Goal: Transaction & Acquisition: Purchase product/service

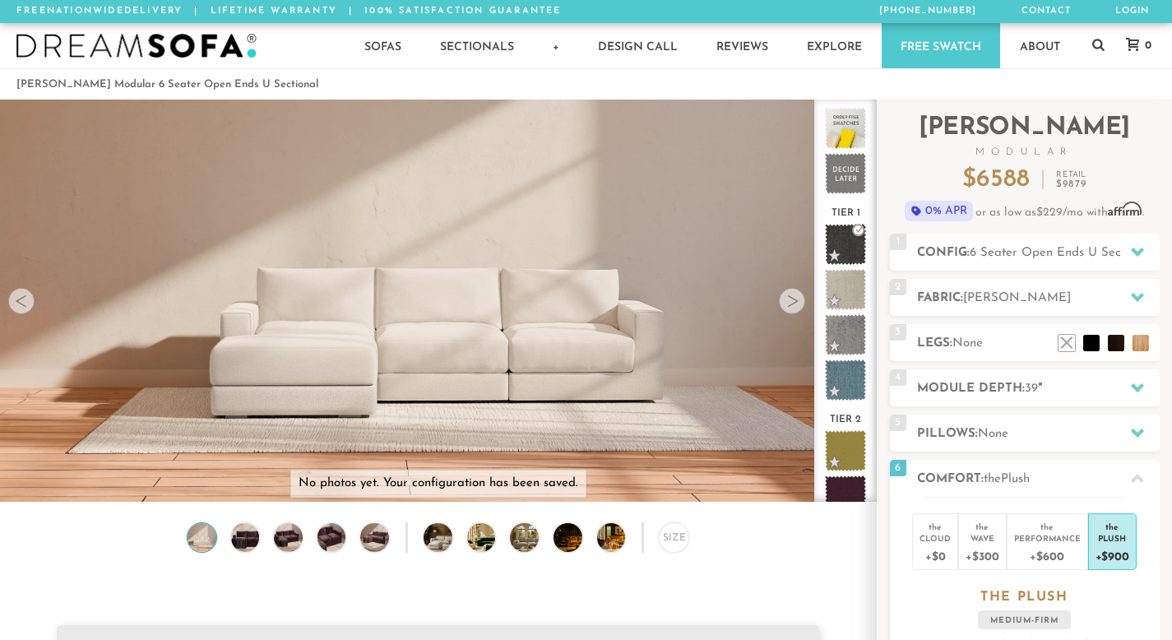
scroll to position [18039, 1160]
click at [934, 251] on h2 "Config: 6 Seater Open Ends U Sectional" at bounding box center [1038, 252] width 243 height 19
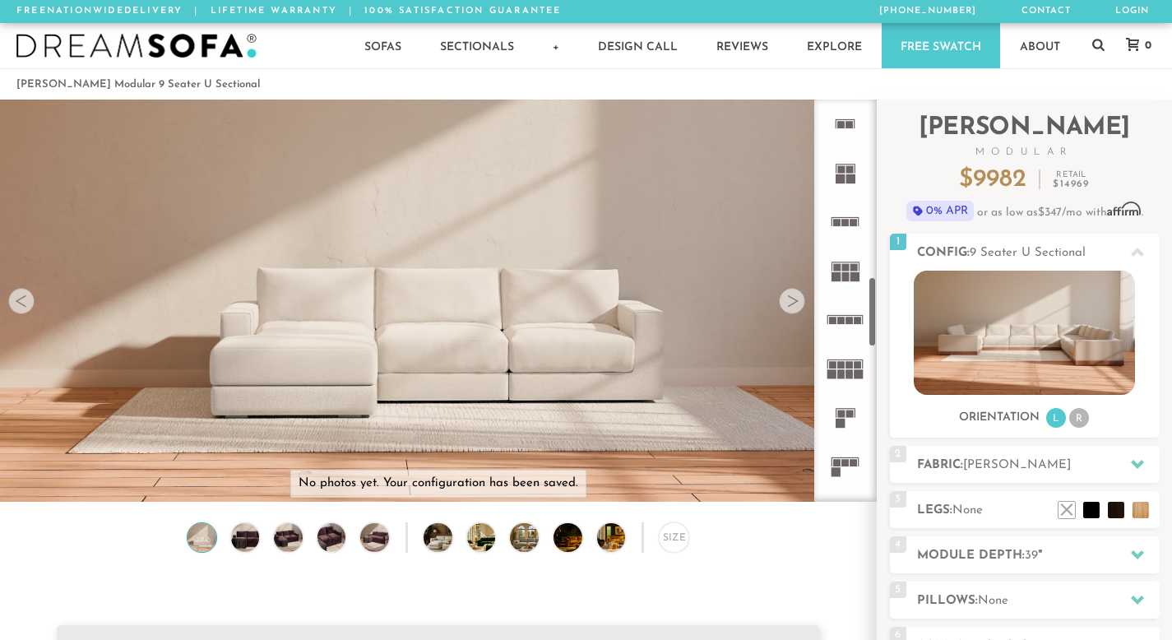
scroll to position [1021, 0]
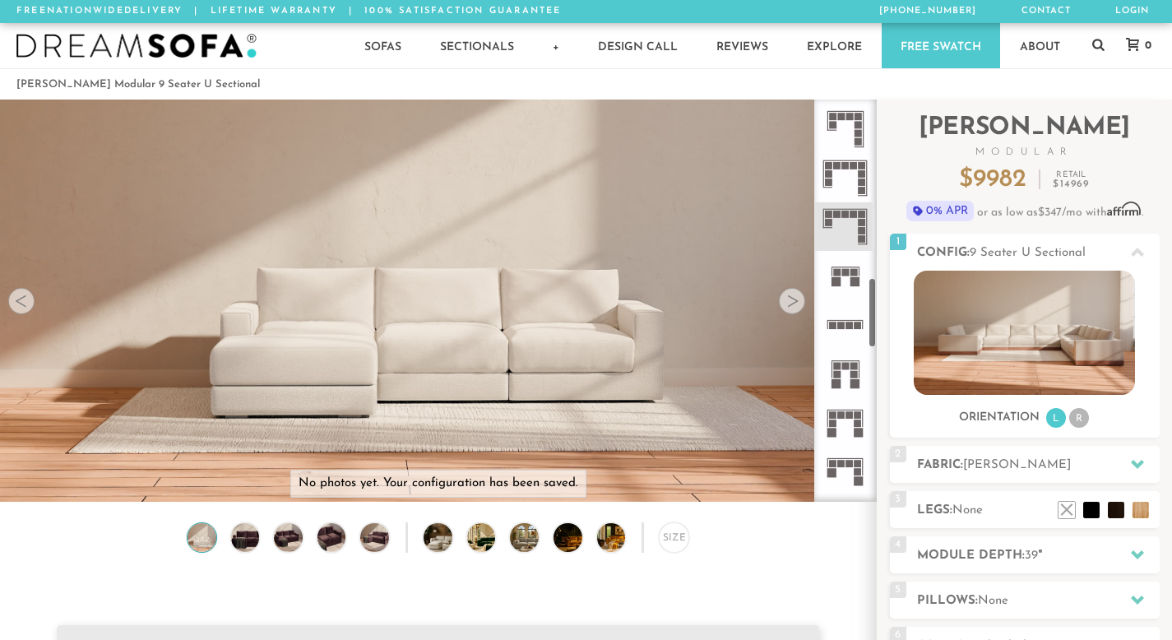
click at [851, 419] on icon at bounding box center [845, 422] width 49 height 49
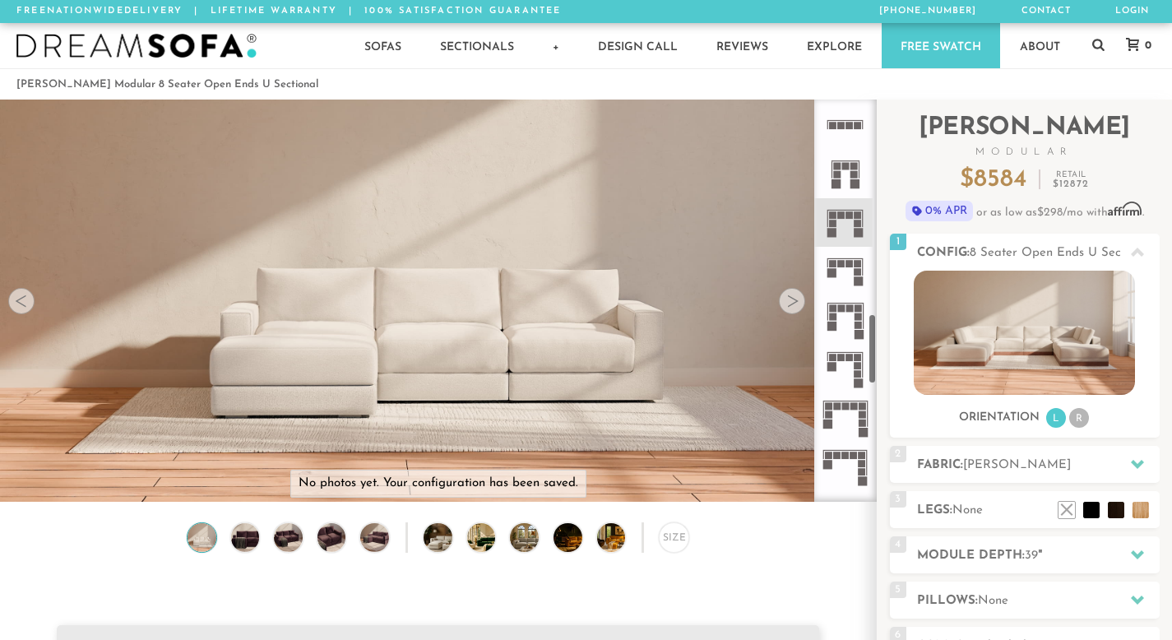
scroll to position [1229, 0]
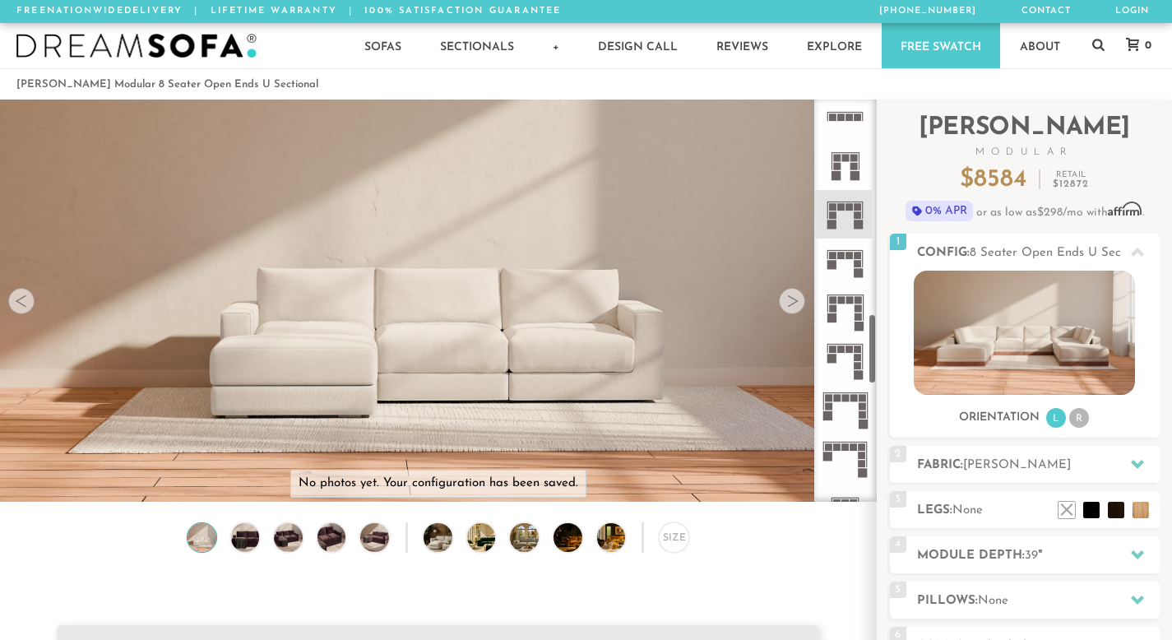
click at [850, 303] on rect at bounding box center [849, 300] width 7 height 7
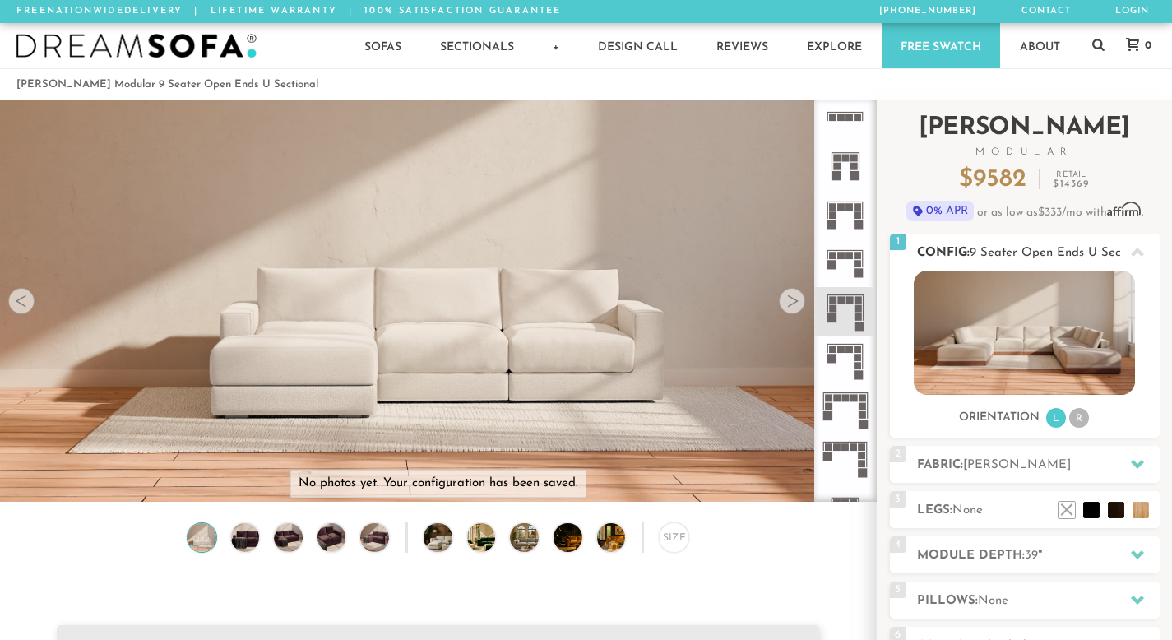
click at [1099, 249] on span "9 Seater Open Ends U Sectional" at bounding box center [1061, 253] width 183 height 12
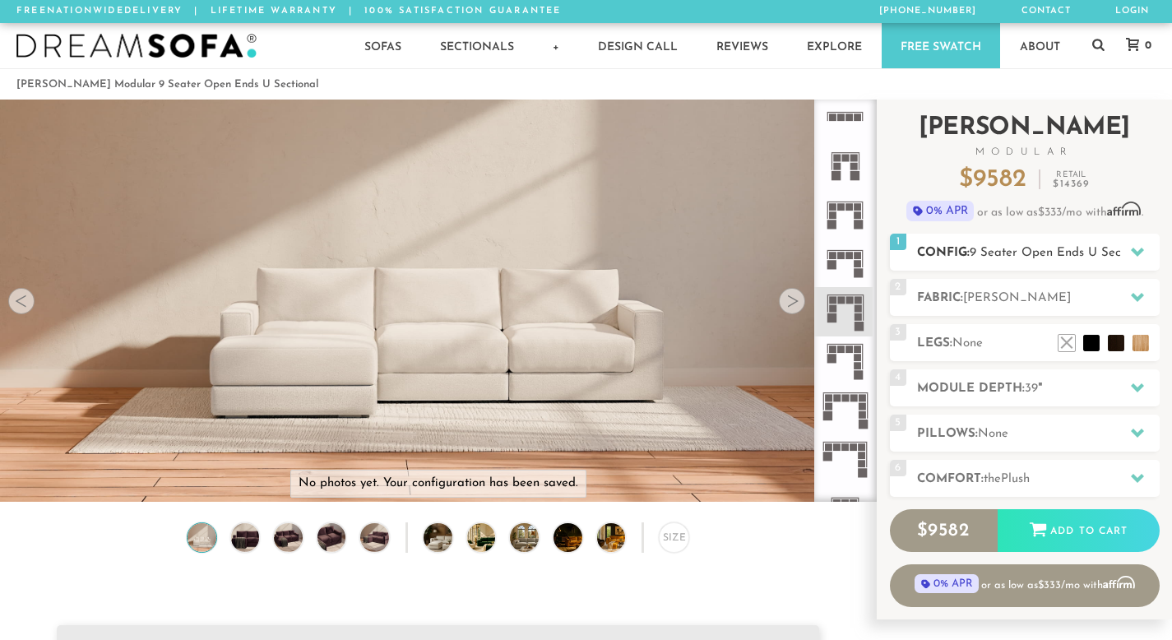
click at [1042, 248] on span "9 Seater Open Ends U Sectional" at bounding box center [1061, 253] width 183 height 12
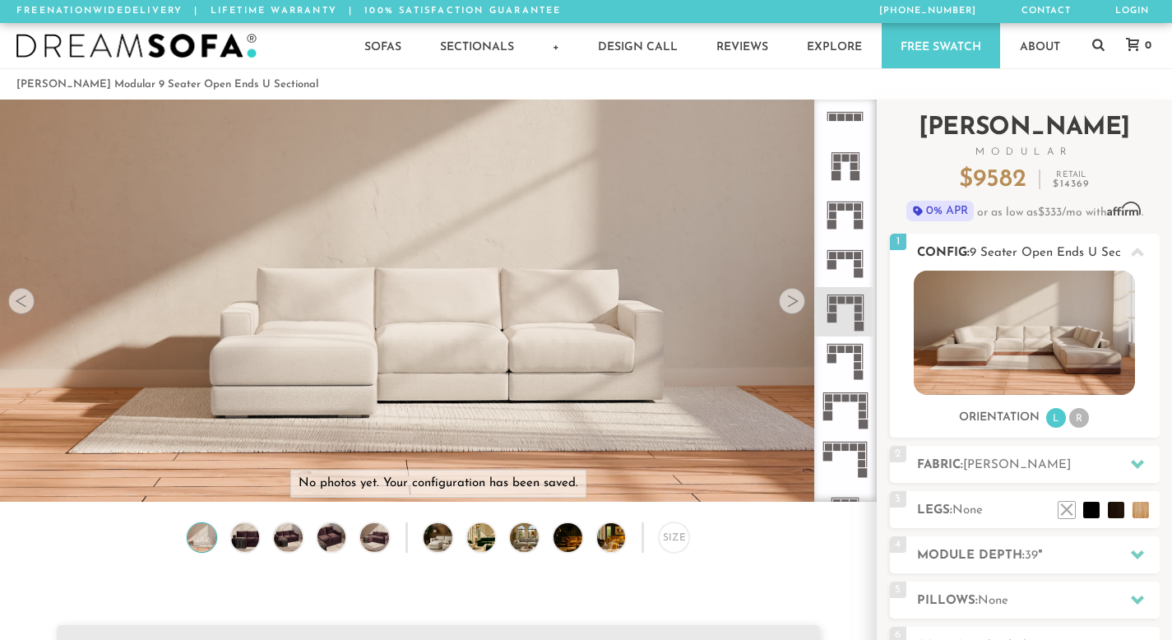
click at [1084, 413] on li "R" at bounding box center [1079, 418] width 20 height 20
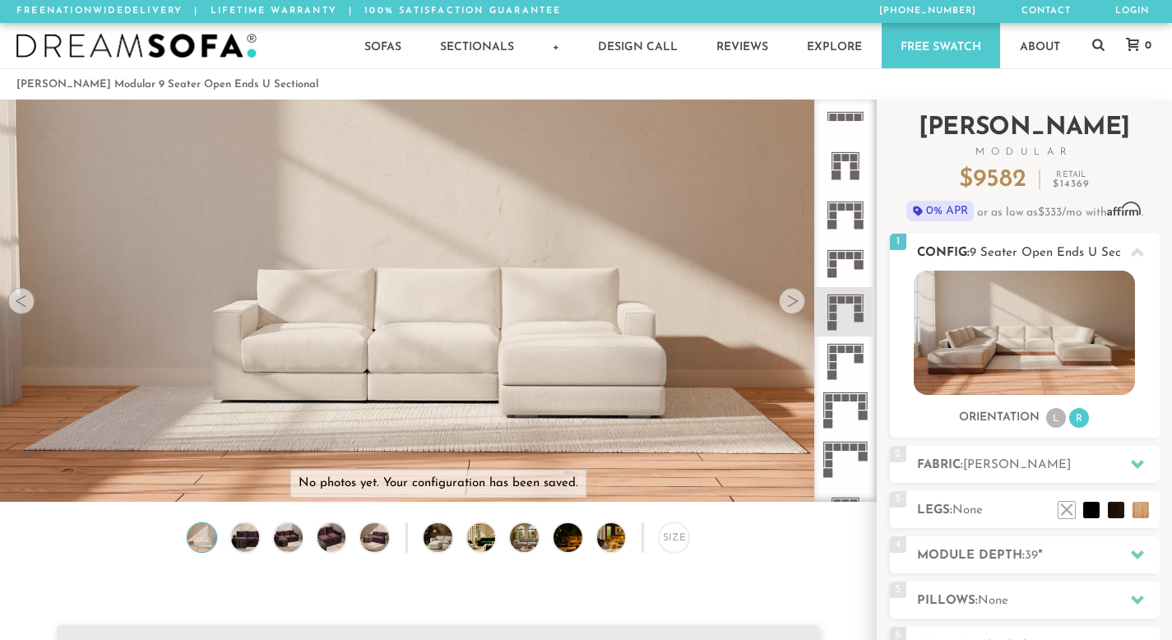
click at [1054, 420] on li "L" at bounding box center [1056, 418] width 20 height 20
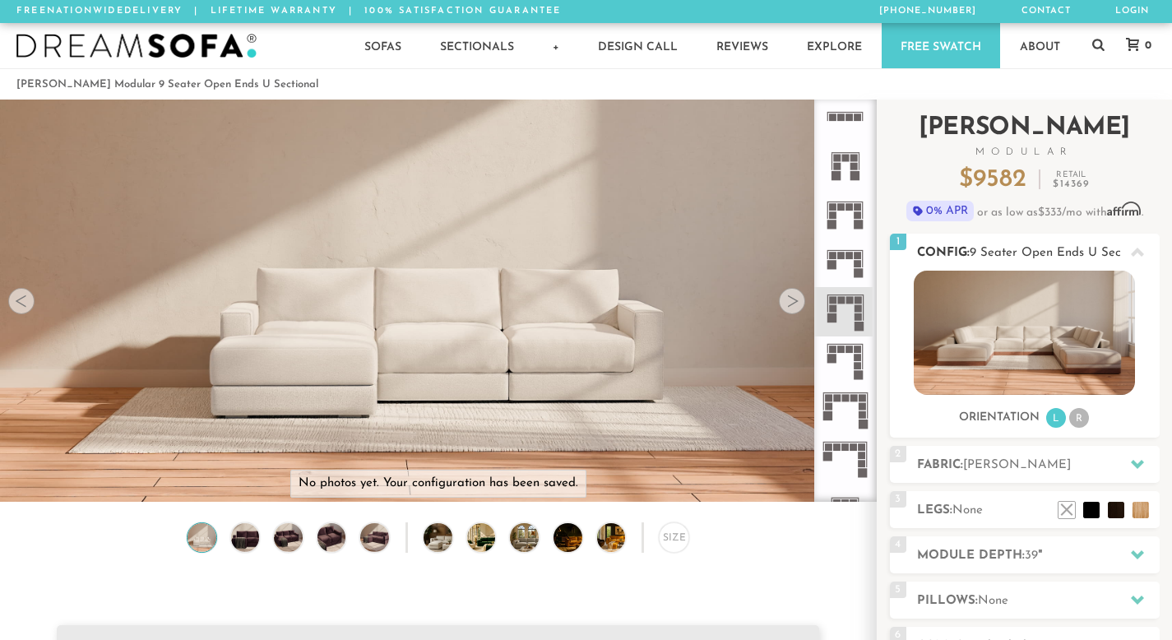
click at [1080, 418] on li "R" at bounding box center [1079, 418] width 20 height 20
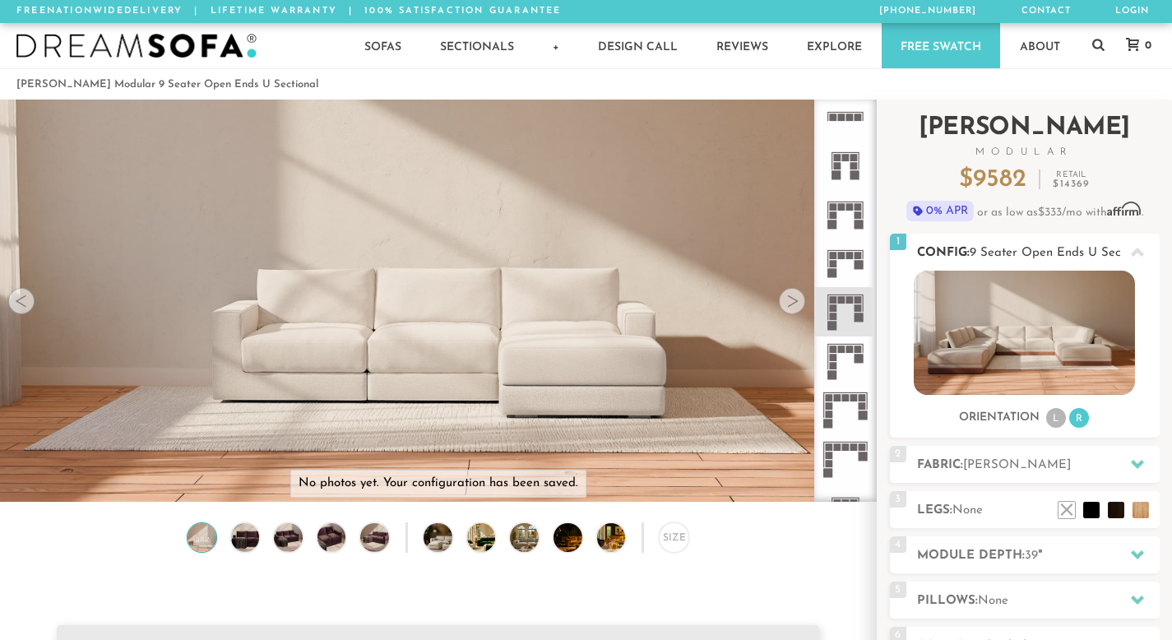
click at [1062, 417] on li "L" at bounding box center [1056, 418] width 20 height 20
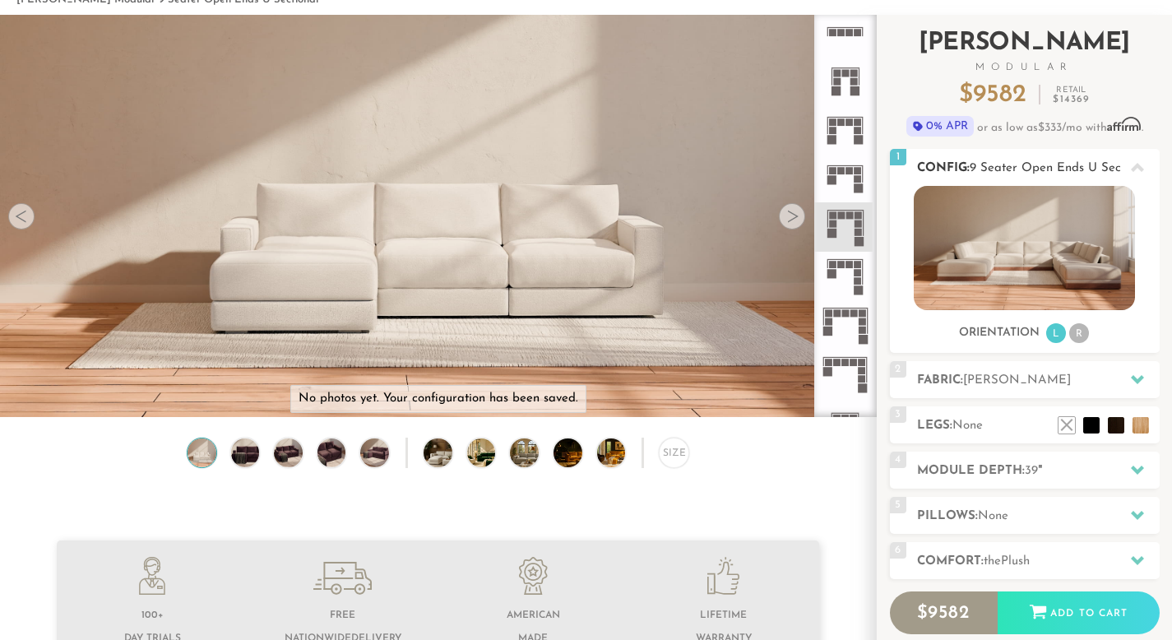
scroll to position [86, 0]
click at [975, 166] on span "9 Seater Open Ends U Sectional" at bounding box center [1061, 167] width 183 height 12
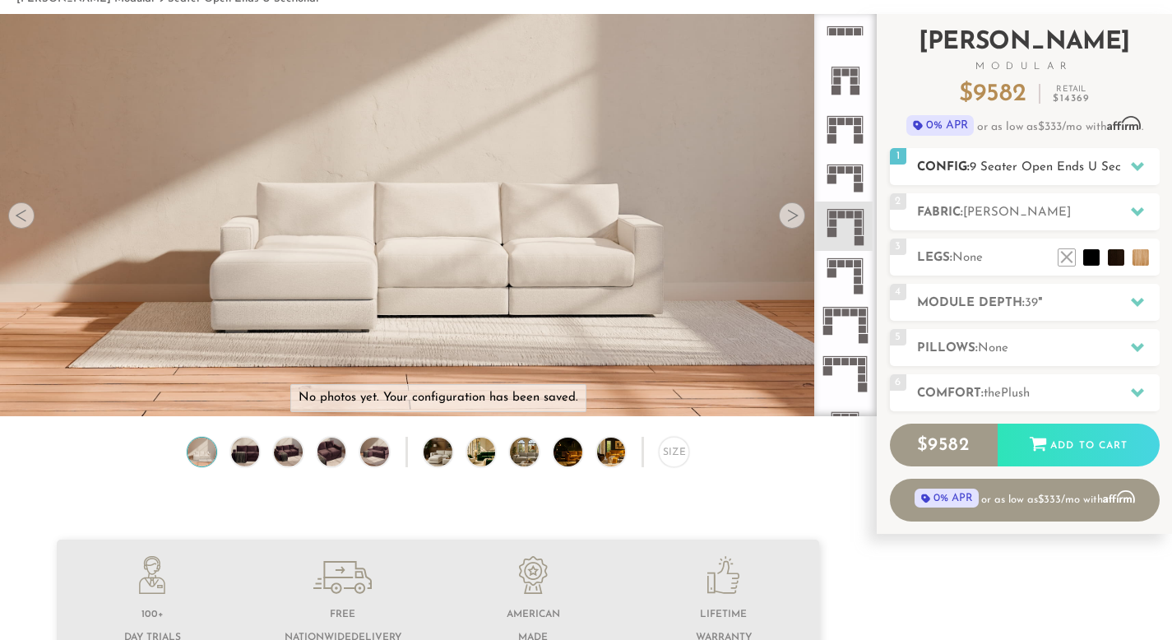
click at [988, 166] on span "9 Seater Open Ends U Sectional" at bounding box center [1061, 167] width 183 height 12
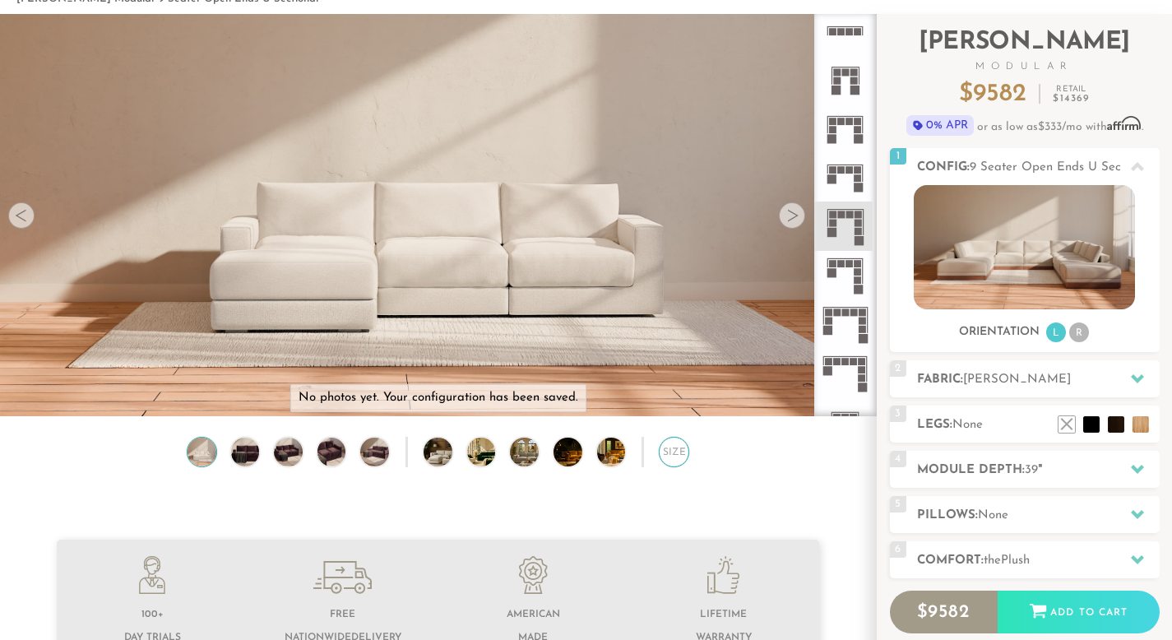
click at [665, 452] on div "Size" at bounding box center [674, 452] width 30 height 30
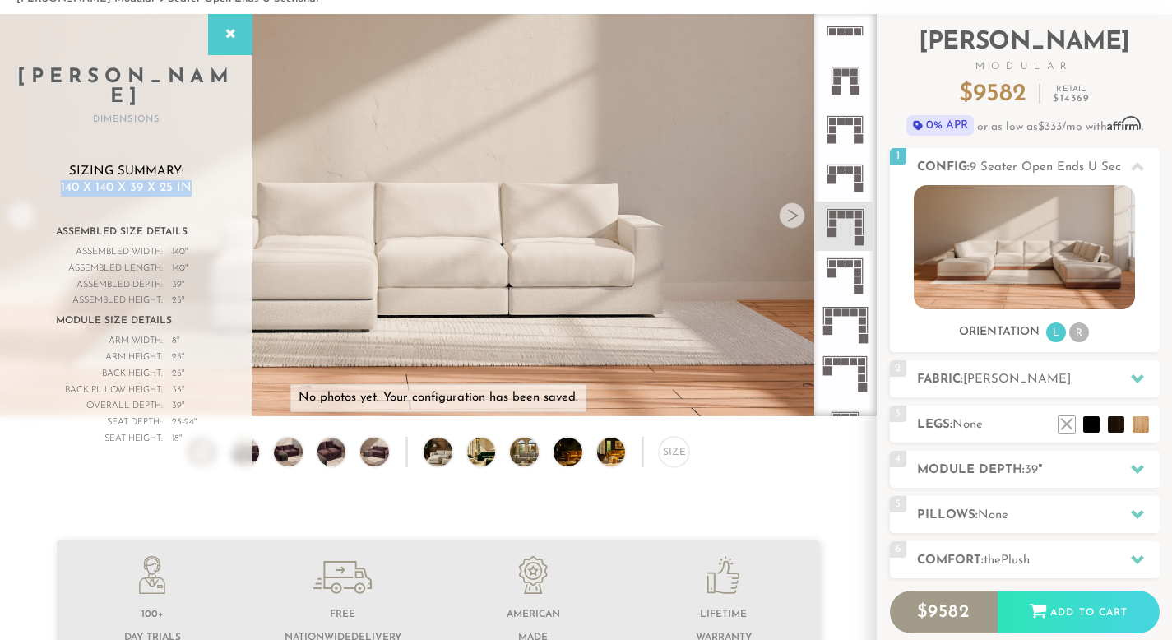
drag, startPoint x: 198, startPoint y: 167, endPoint x: 62, endPoint y: 167, distance: 136.5
click at [61, 167] on h3 "Sizing Summary: 140 x 140 x 39 x 25 in" at bounding box center [126, 180] width 187 height 32
copy span "140 x 140 x 39 x 25 in"
click at [995, 219] on img at bounding box center [1024, 247] width 221 height 124
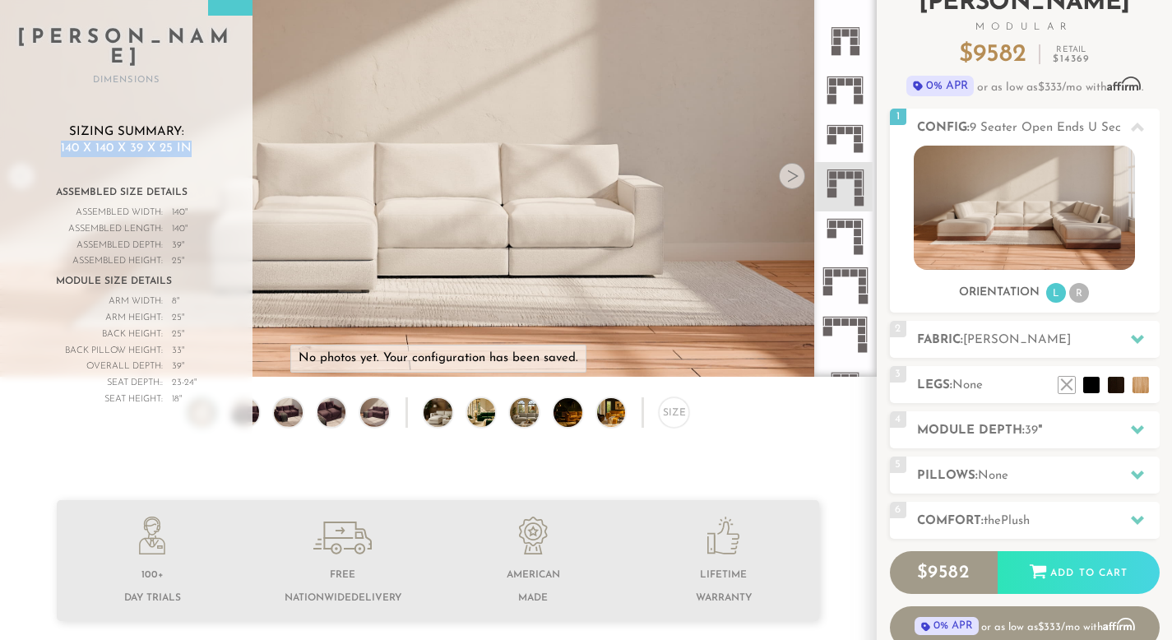
scroll to position [155, 0]
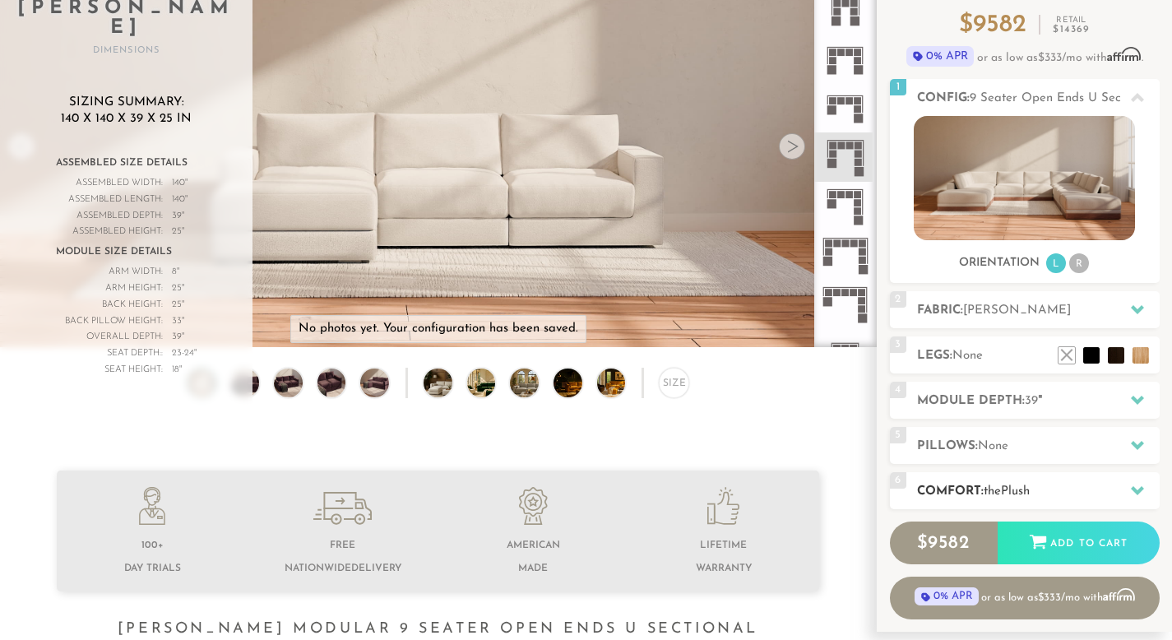
click at [997, 489] on span "the" at bounding box center [992, 491] width 17 height 12
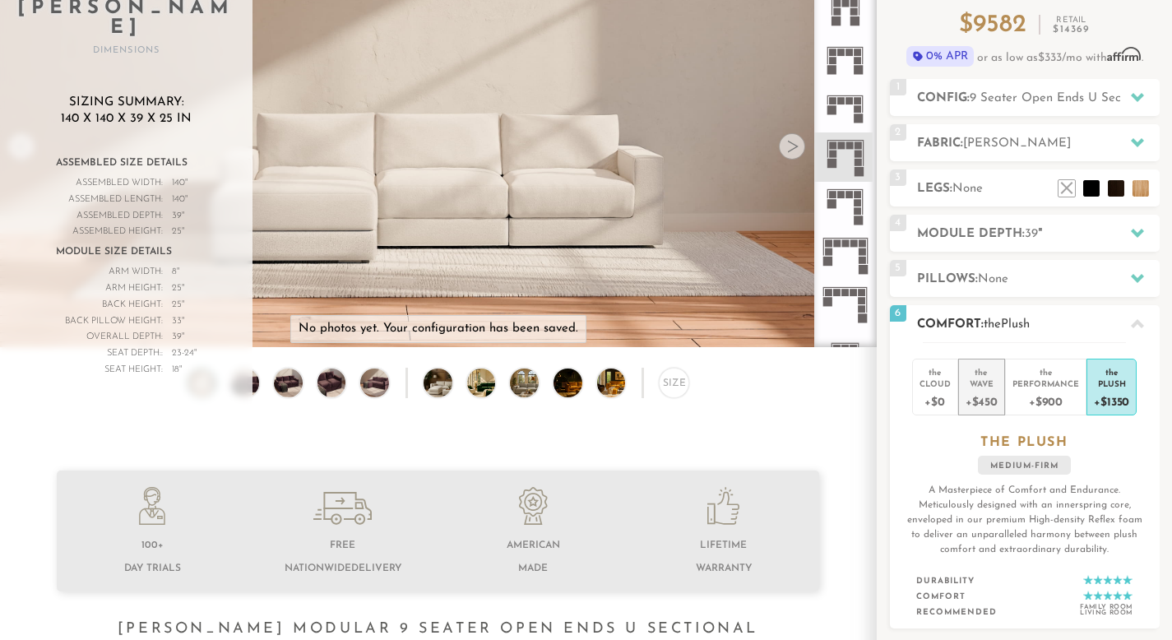
click at [982, 395] on div "+$450" at bounding box center [982, 401] width 32 height 24
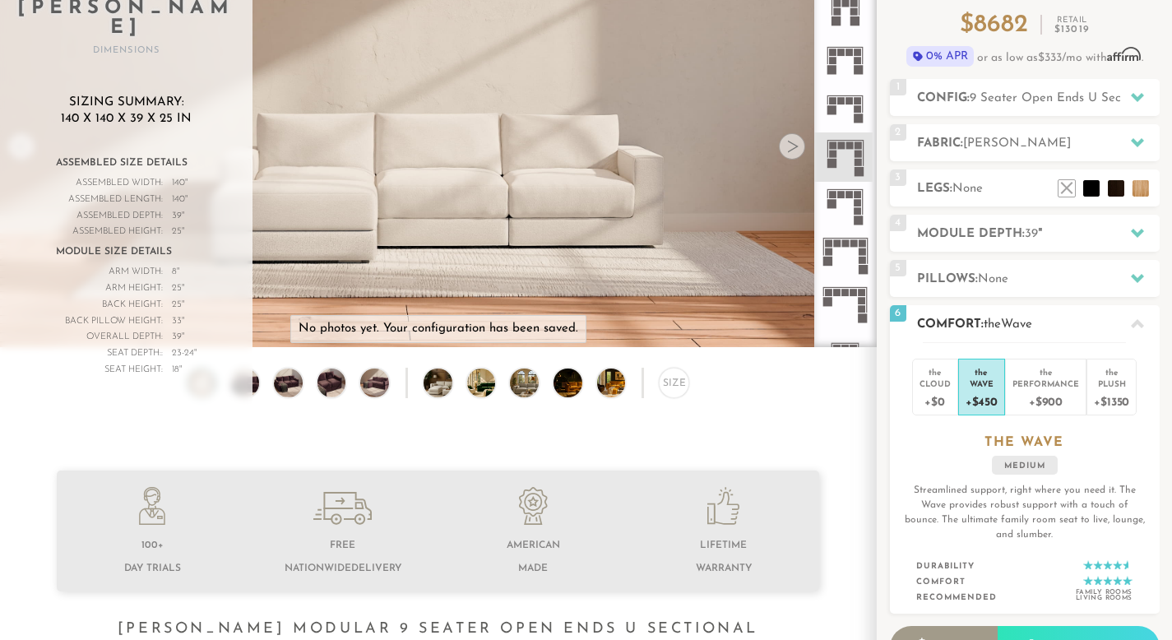
click at [1064, 313] on div "6 Comfort: the Wave medium" at bounding box center [1025, 323] width 270 height 37
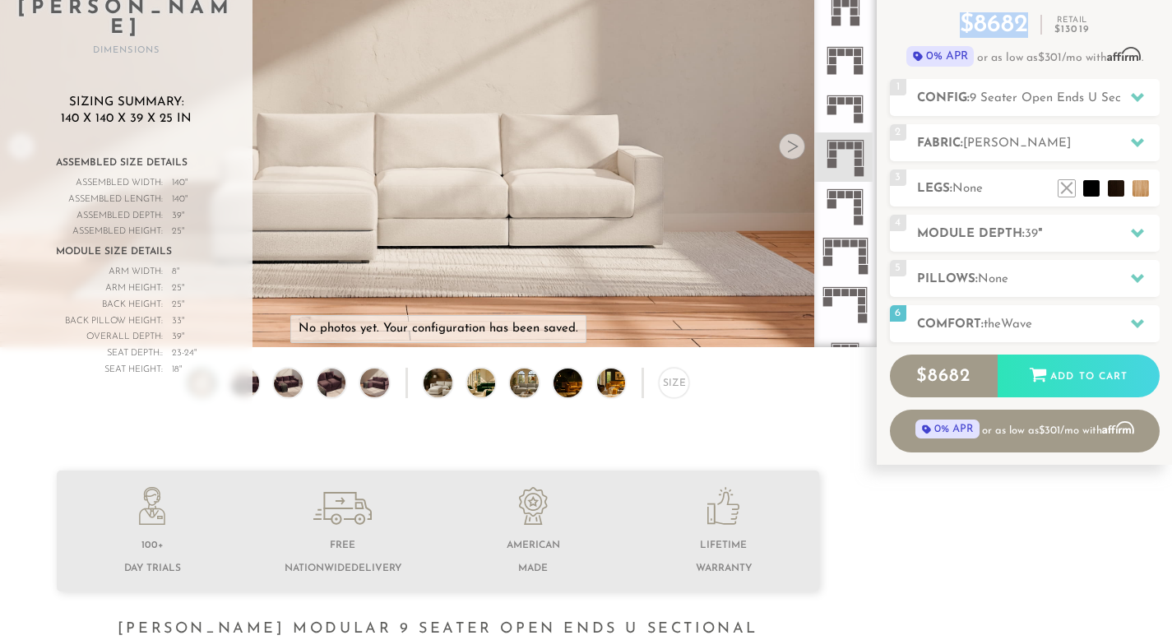
drag, startPoint x: 953, startPoint y: 28, endPoint x: 1028, endPoint y: 26, distance: 75.7
click at [1028, 26] on div "$ 8682 Retail $ 13019" at bounding box center [1025, 25] width 270 height 25
copy p "$ 8682"
